Goal: Information Seeking & Learning: Learn about a topic

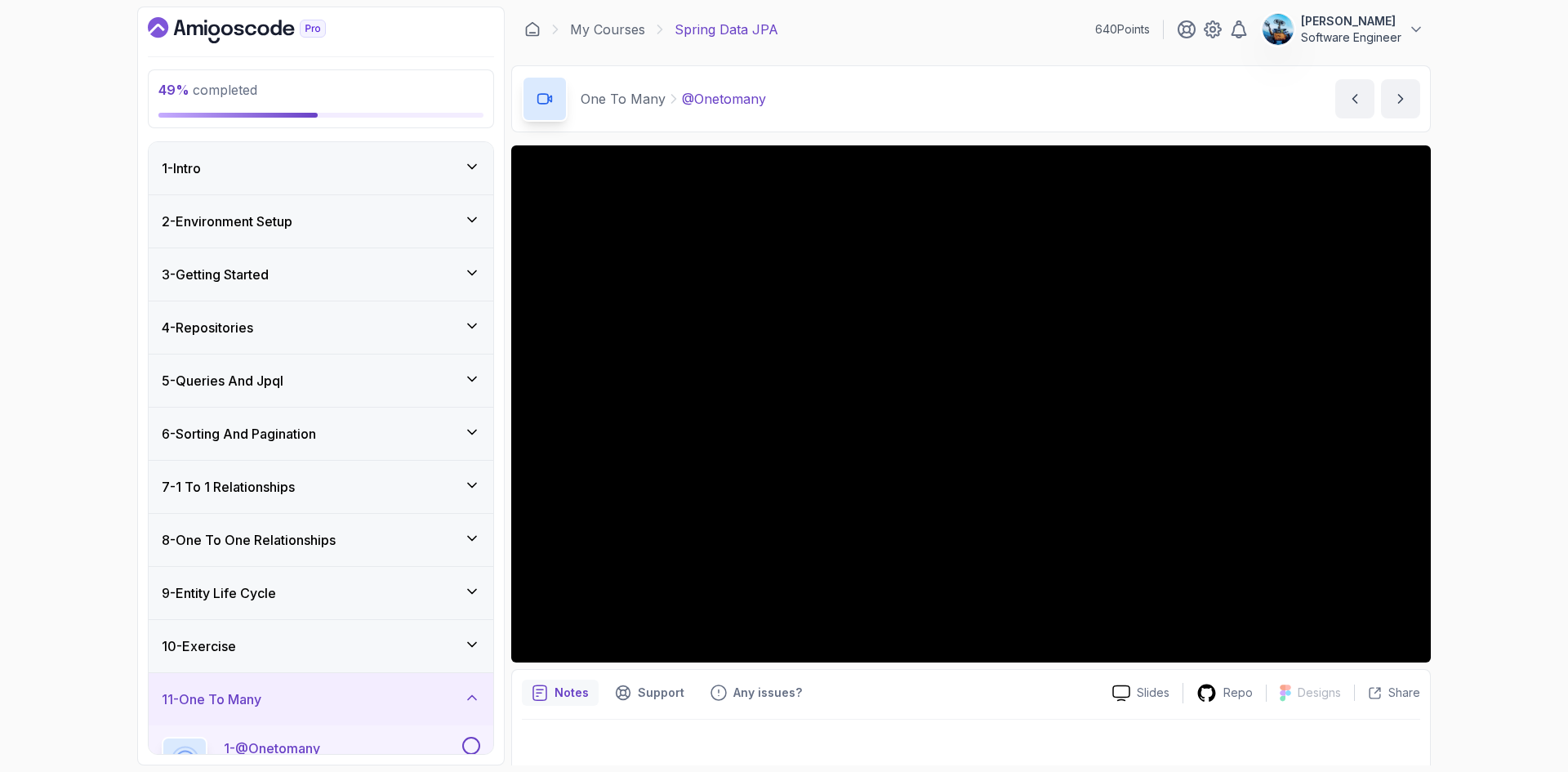
scroll to position [461, 0]
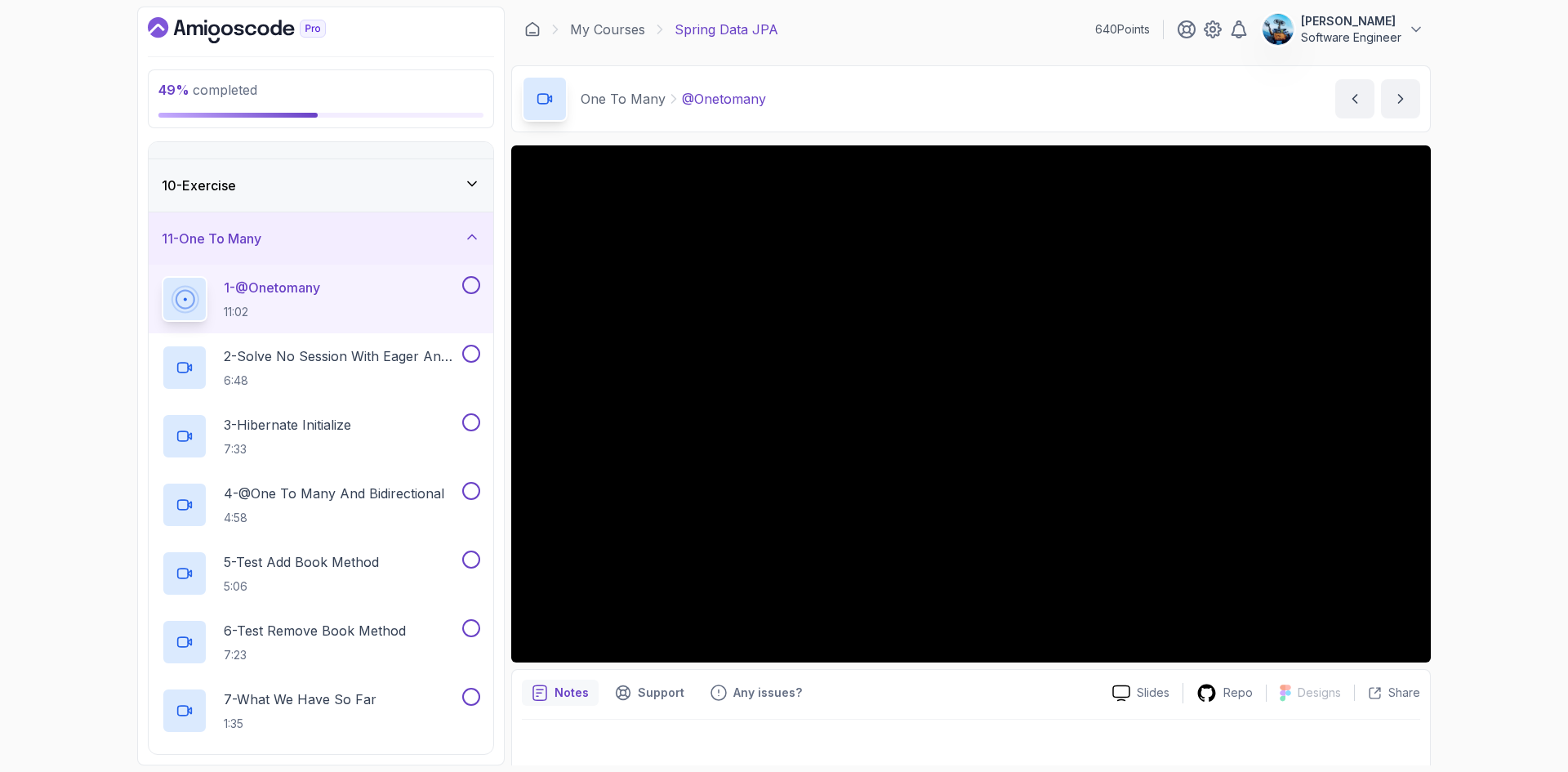
click at [411, 307] on div "1 - @Onetomany 11:02" at bounding box center [310, 299] width 297 height 46
click at [352, 360] on p "2 - Solve No Session With Eager And Fetch" at bounding box center [341, 356] width 235 height 19
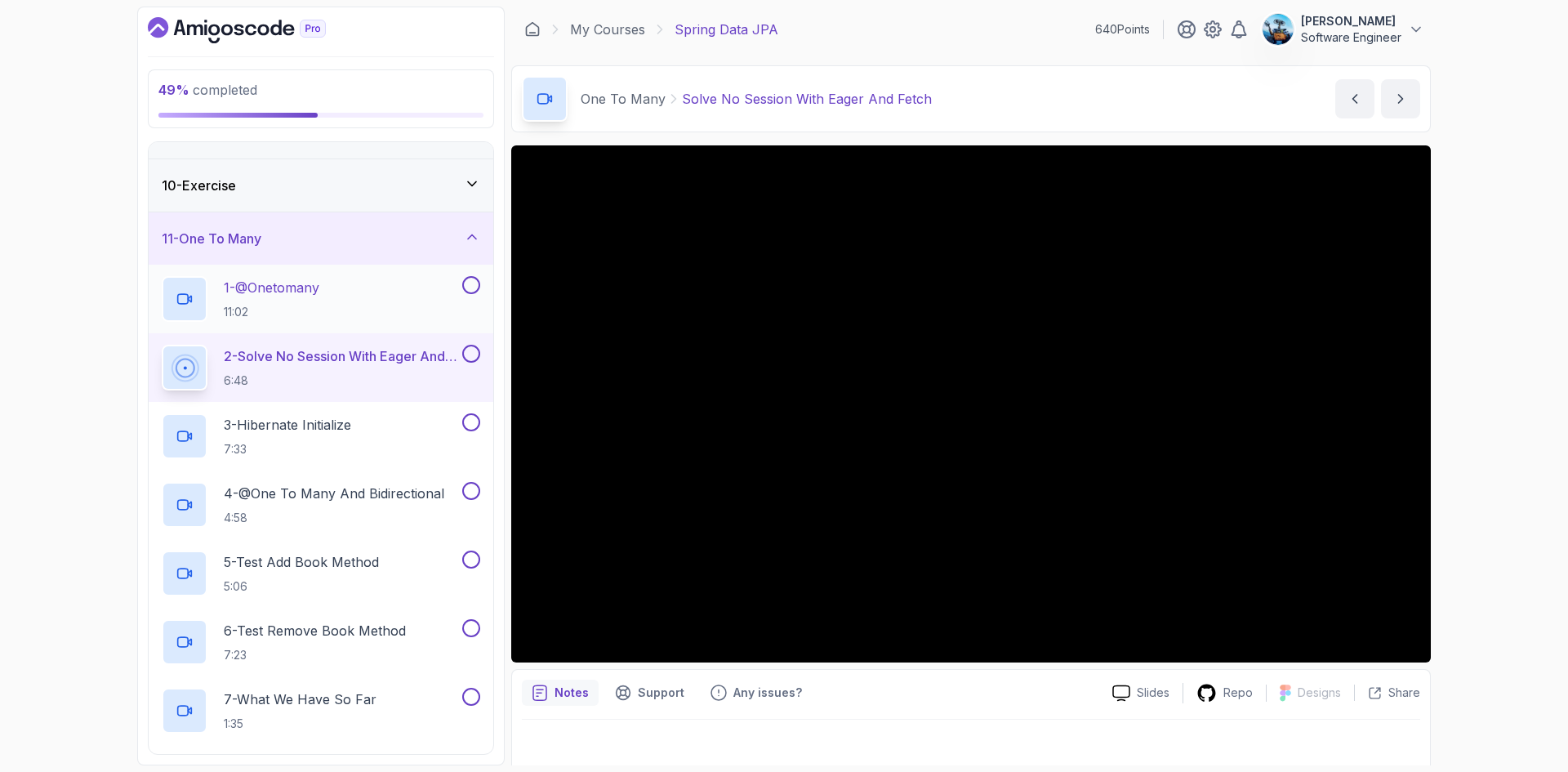
click at [304, 295] on p "1 - @Onetomany" at bounding box center [272, 287] width 96 height 19
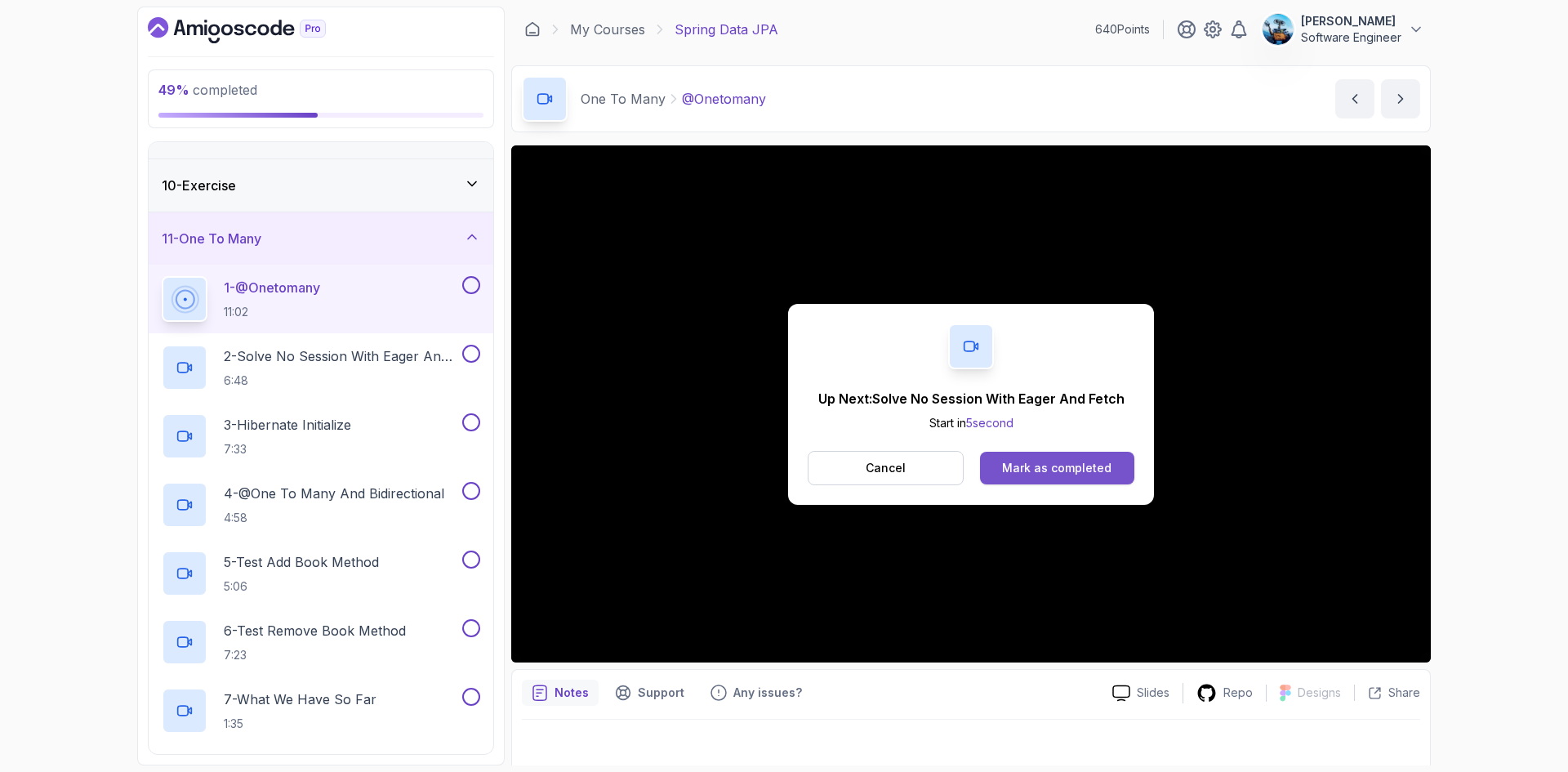
click at [1068, 470] on div "Mark as completed" at bounding box center [1056, 467] width 110 height 16
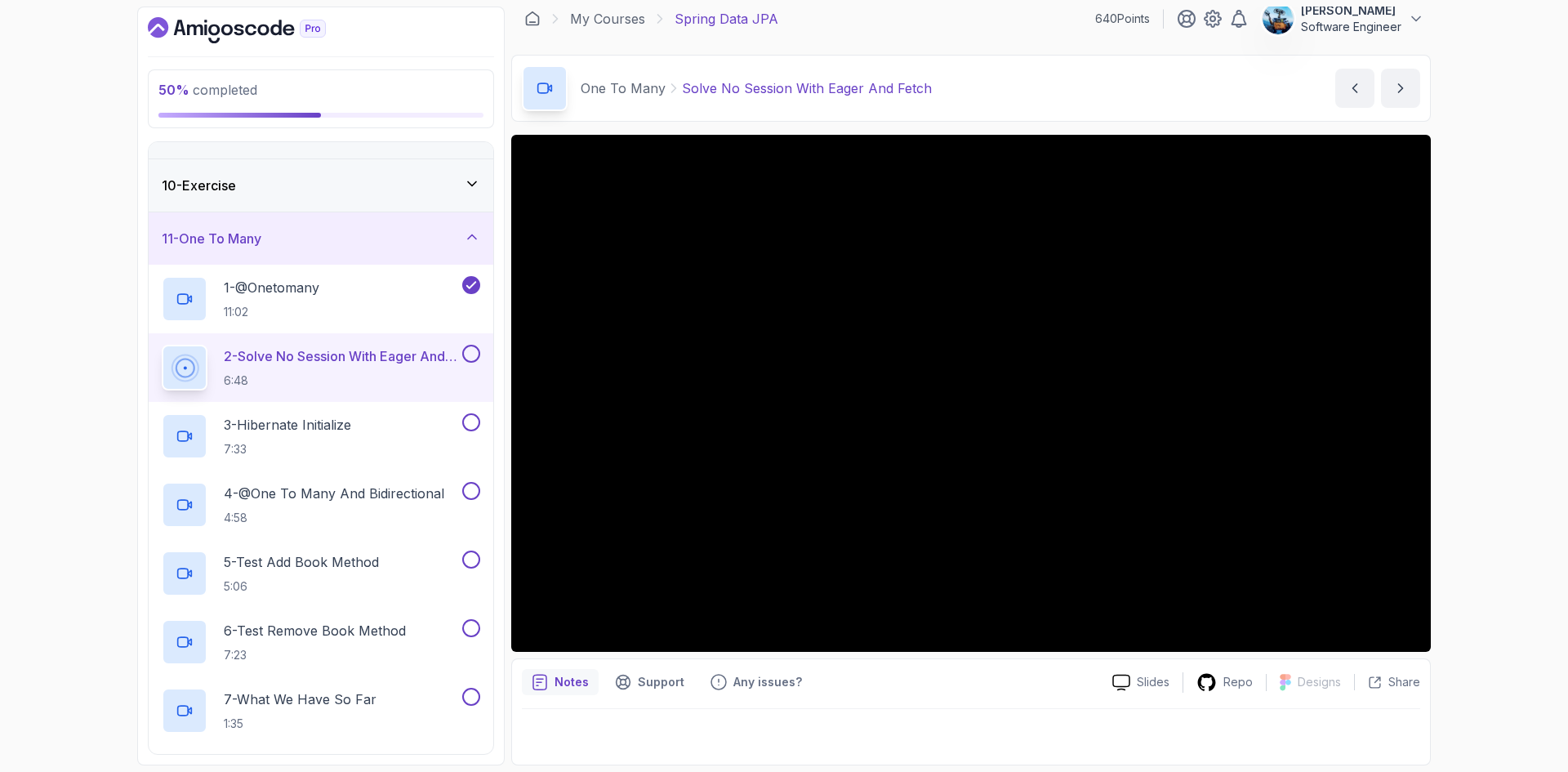
scroll to position [11, 0]
